Goal: Task Accomplishment & Management: Use online tool/utility

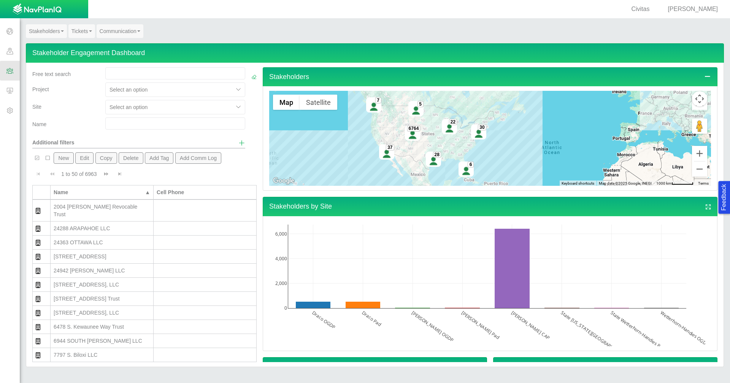
click at [4, 49] on span at bounding box center [10, 51] width 20 height 20
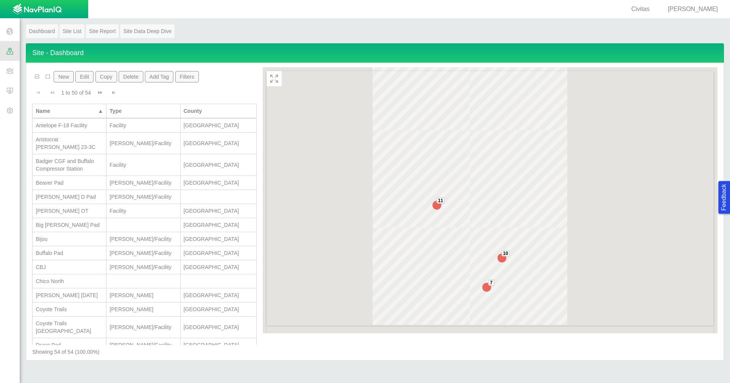
click at [62, 76] on button "New" at bounding box center [64, 76] width 20 height 11
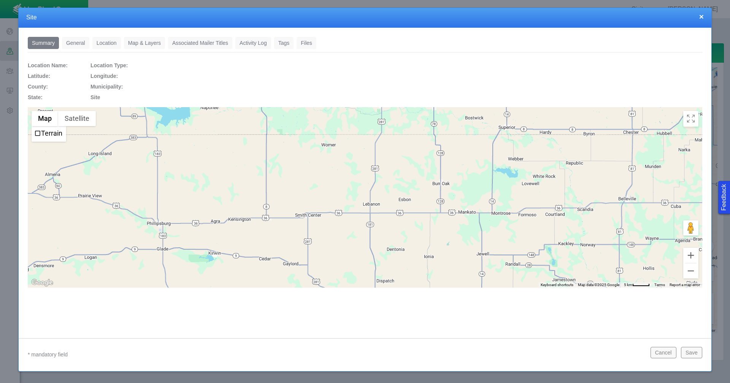
click at [104, 43] on link "Location" at bounding box center [106, 43] width 28 height 12
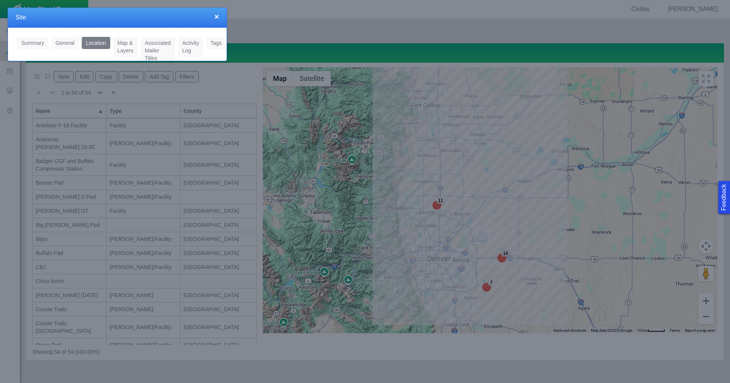
click at [191, 21] on h4 "Site" at bounding box center [117, 18] width 203 height 8
click at [215, 18] on button "×" at bounding box center [216, 17] width 5 height 8
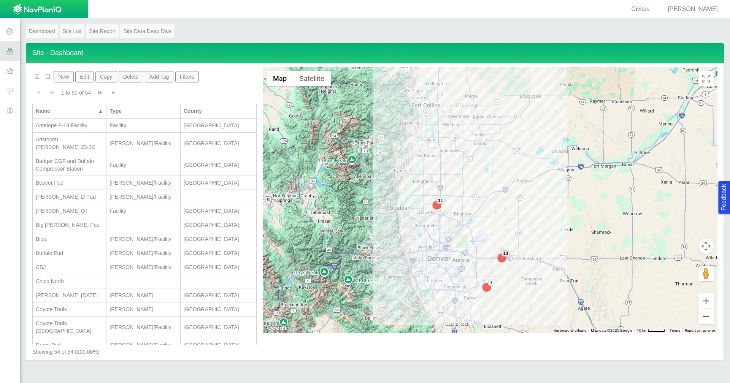
click at [65, 76] on button "New" at bounding box center [64, 76] width 20 height 11
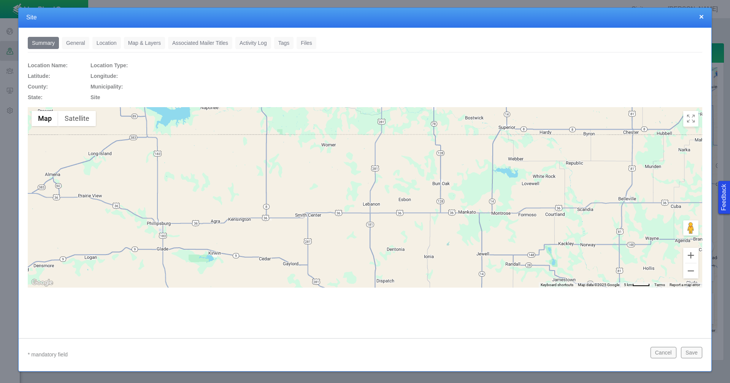
click at [82, 46] on link "General" at bounding box center [75, 43] width 27 height 12
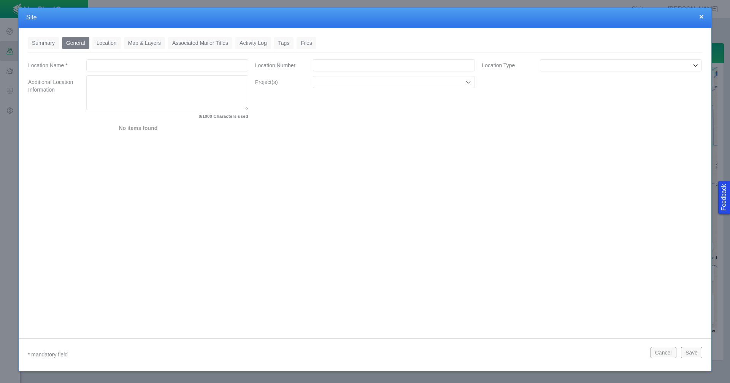
click at [103, 45] on link "Location" at bounding box center [106, 43] width 28 height 12
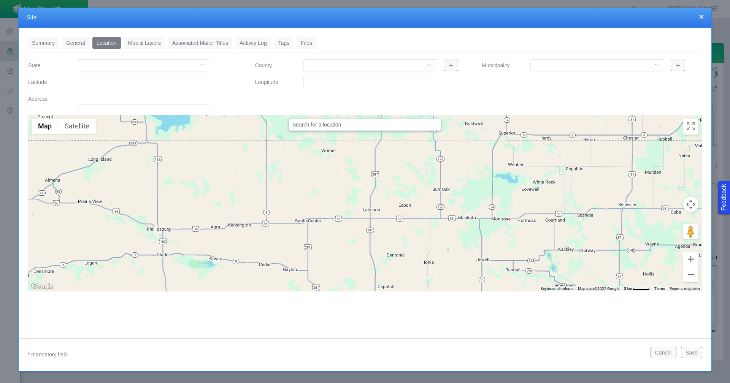
click at [106, 85] on input "Latitude" at bounding box center [143, 82] width 133 height 12
paste input "40.371356"
type input "40.37135600"
click at [352, 84] on input "Longitude" at bounding box center [369, 82] width 133 height 12
paste input "-104.966454"
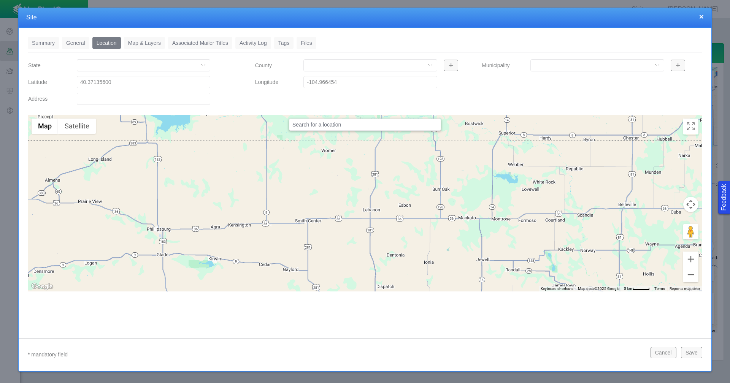
type input "-104.96645400"
click at [188, 101] on input "Address" at bounding box center [143, 99] width 133 height 12
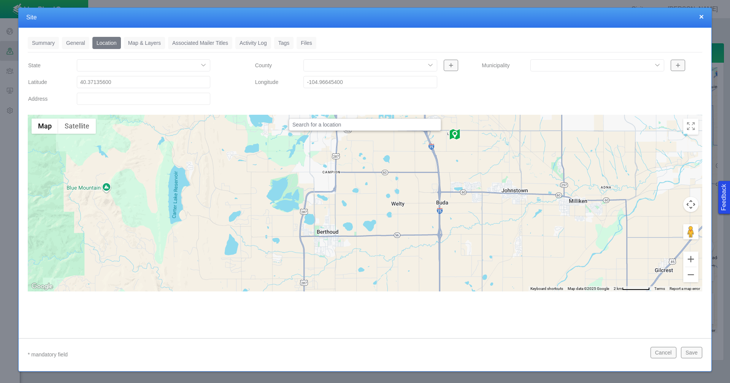
drag, startPoint x: 483, startPoint y: 208, endPoint x: 442, endPoint y: 261, distance: 66.7
click at [442, 261] on div at bounding box center [365, 203] width 674 height 177
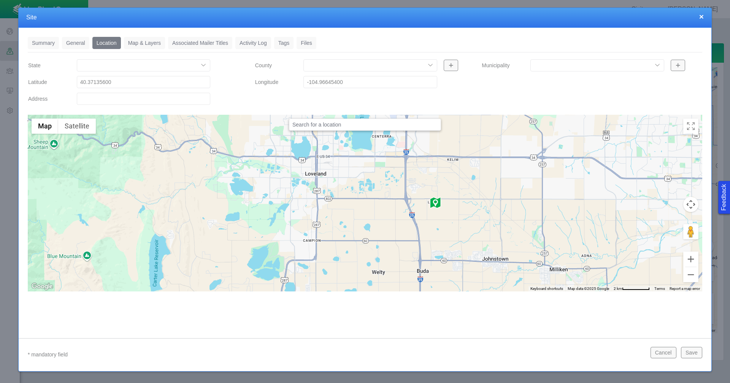
drag, startPoint x: 449, startPoint y: 201, endPoint x: 429, endPoint y: 272, distance: 73.6
click at [429, 272] on div at bounding box center [365, 203] width 674 height 177
click at [436, 202] on img "Move Marker to change Position" at bounding box center [435, 202] width 12 height 12
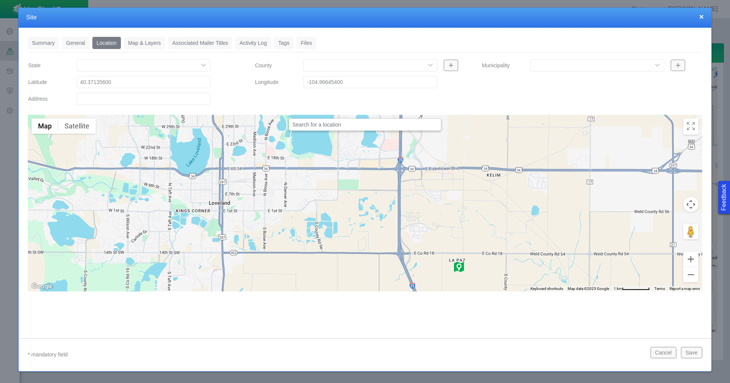
drag, startPoint x: 437, startPoint y: 213, endPoint x: 437, endPoint y: 274, distance: 60.4
click at [437, 274] on div at bounding box center [365, 203] width 674 height 177
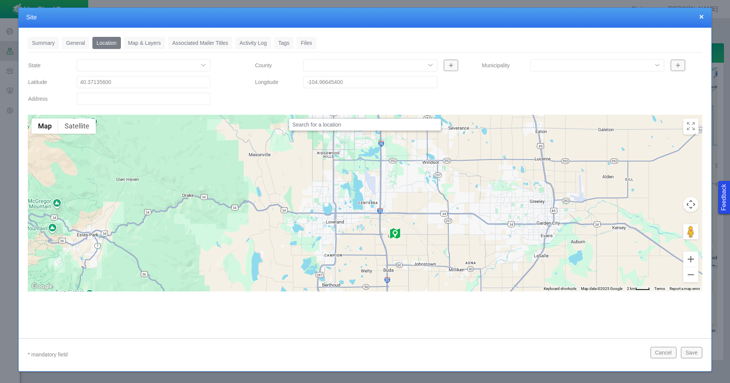
click at [701, 17] on button "×" at bounding box center [701, 17] width 5 height 8
